Goal: Information Seeking & Learning: Learn about a topic

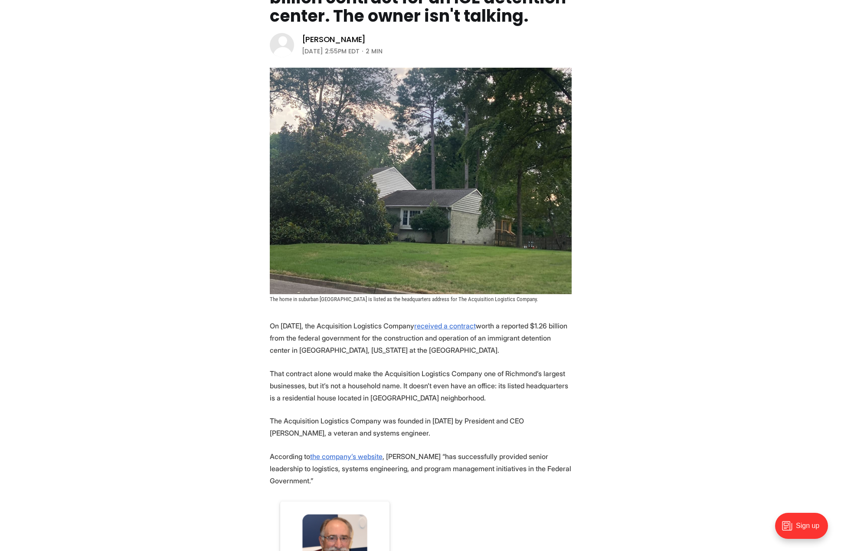
scroll to position [260, 0]
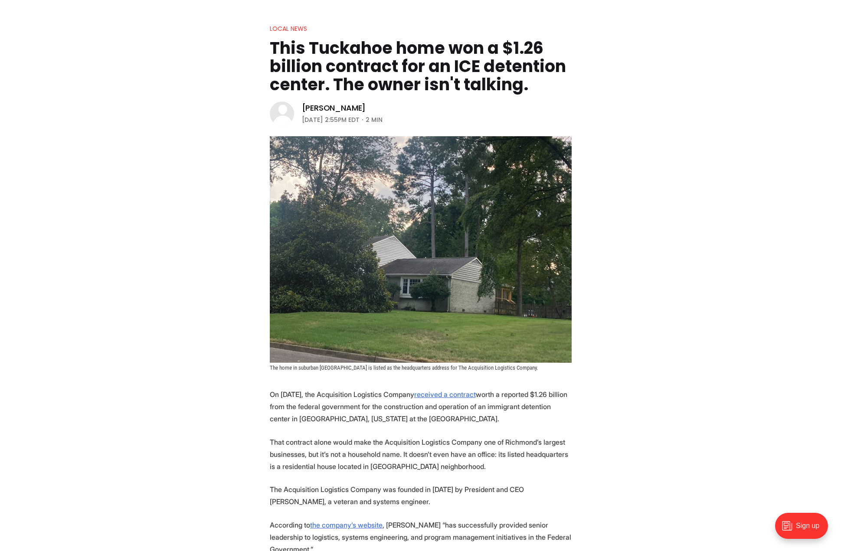
scroll to position [43, 0]
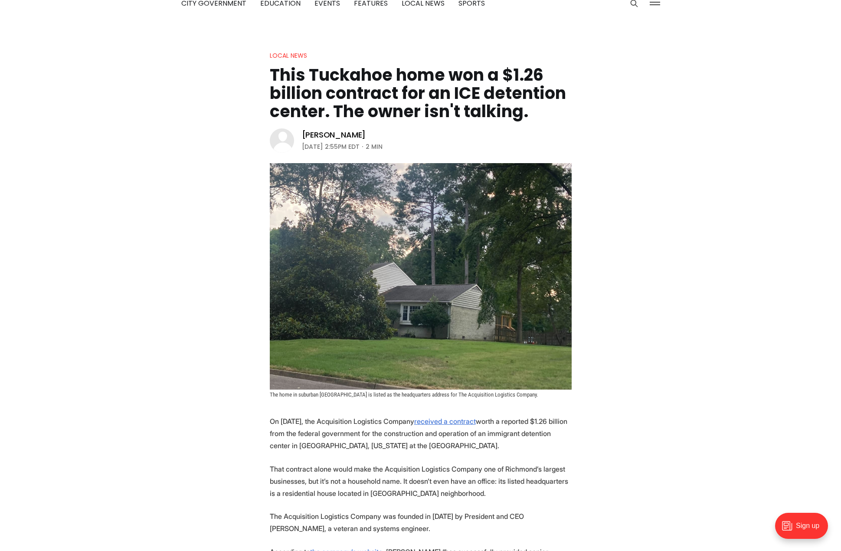
click at [265, 73] on header "Local News This Tuckahoe home won a $1.26 billion contract for an ICE detention…" at bounding box center [420, 224] width 841 height 348
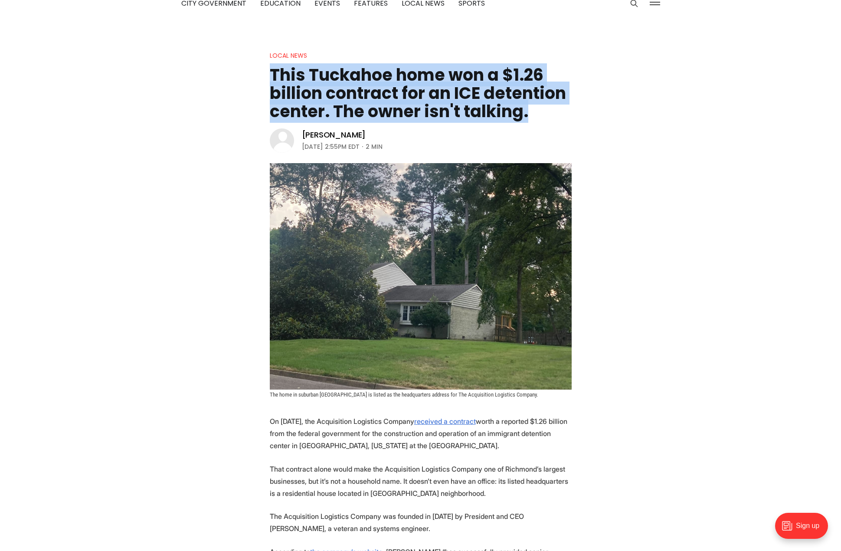
drag, startPoint x: 272, startPoint y: 73, endPoint x: 558, endPoint y: 128, distance: 290.2
click at [558, 128] on header "Local News This Tuckahoe home won a $1.26 billion contract for an ICE detention…" at bounding box center [420, 224] width 841 height 348
copy h1 "This Tuckahoe home won a $1.26 billion contract for an ICE detention center. Th…"
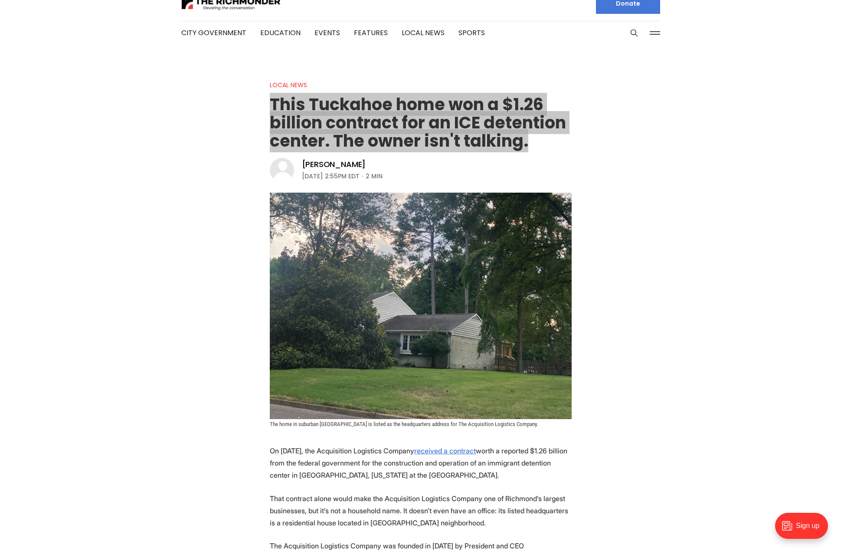
scroll to position [0, 0]
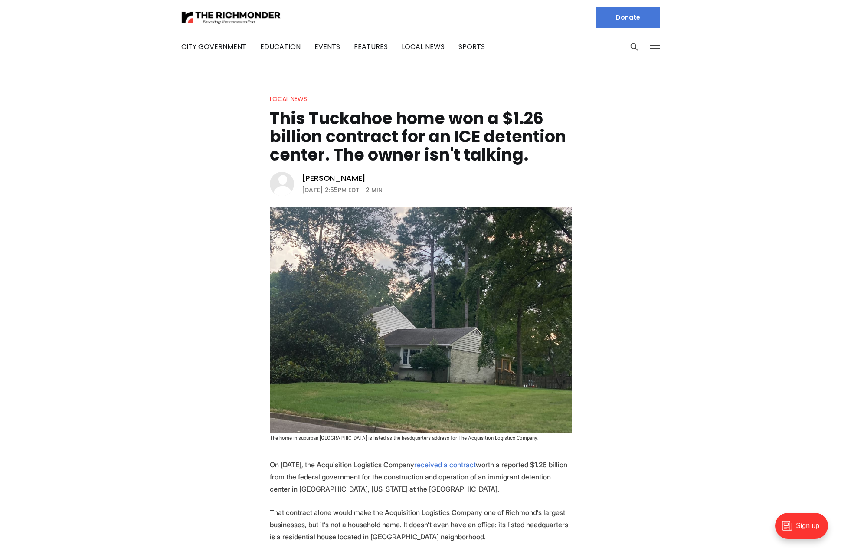
drag, startPoint x: 116, startPoint y: 204, endPoint x: 112, endPoint y: 199, distance: 6.5
click at [115, 203] on header "Local News This Tuckahoe home won a $1.26 billion contract for an ICE detention…" at bounding box center [420, 268] width 841 height 348
